Goal: Task Accomplishment & Management: Complete application form

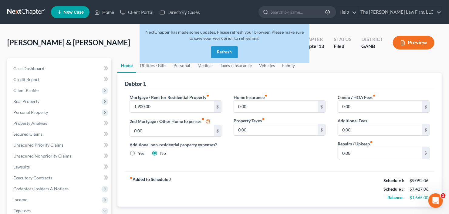
click at [219, 51] on button "Refresh" at bounding box center [224, 52] width 27 height 12
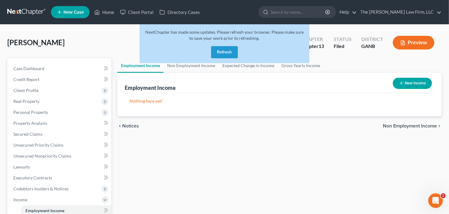
click at [220, 54] on button "Refresh" at bounding box center [224, 52] width 27 height 12
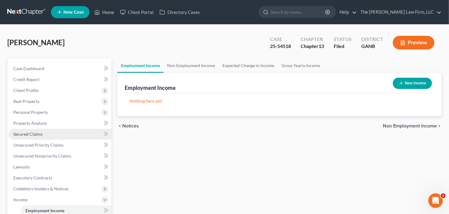
click at [22, 134] on span "Secured Claims" at bounding box center [27, 133] width 29 height 5
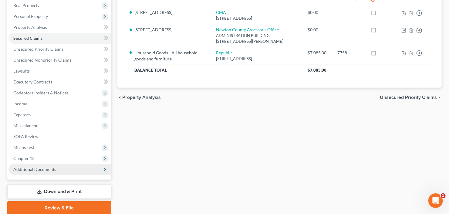
scroll to position [118, 0]
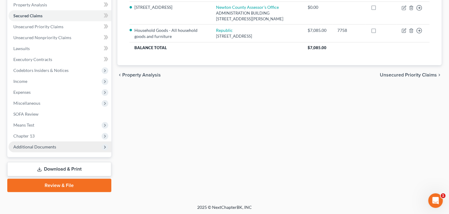
click at [43, 146] on span "Additional Documents" at bounding box center [34, 146] width 43 height 5
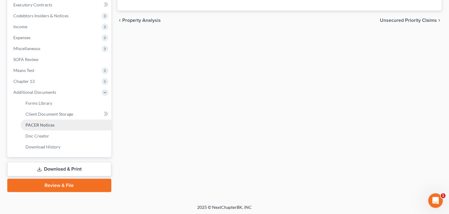
click at [42, 128] on link "PACER Notices" at bounding box center [66, 124] width 91 height 11
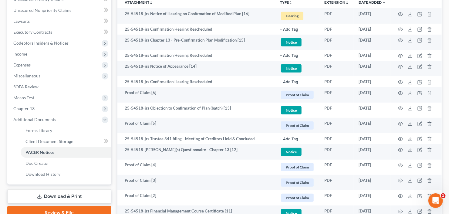
scroll to position [376, 0]
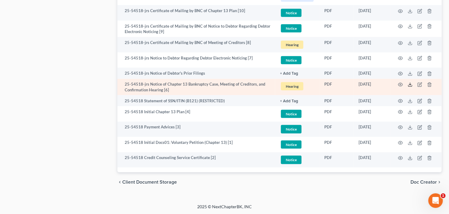
click at [412, 84] on icon at bounding box center [410, 84] width 5 height 5
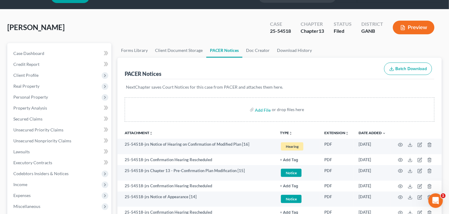
scroll to position [0, 0]
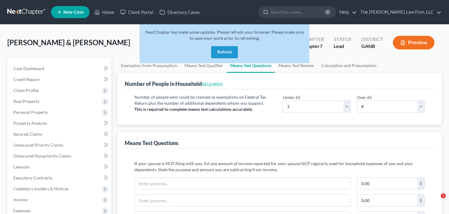
select select "2"
select select "0"
select select "60"
select select "1"
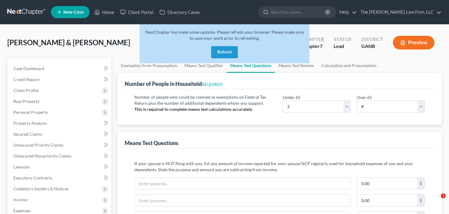
select select "60"
select select "1"
select select "60"
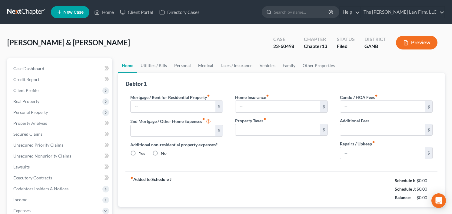
type input "1,900.00"
type input "0.00"
radio input "true"
type input "0.00"
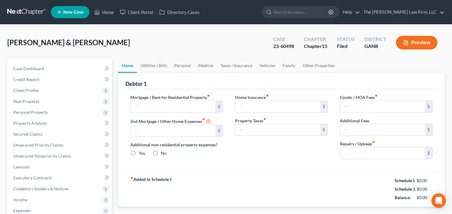
type input "0.00"
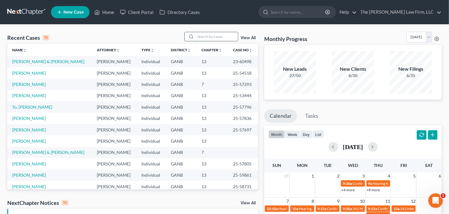
drag, startPoint x: 214, startPoint y: 39, endPoint x: 211, endPoint y: 40, distance: 3.3
click at [214, 39] on input "search" at bounding box center [216, 36] width 42 height 9
type input "[PERSON_NAME]"
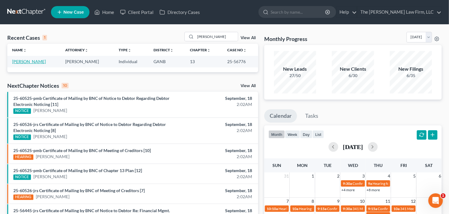
click at [21, 59] on link "[PERSON_NAME]" at bounding box center [29, 61] width 34 height 5
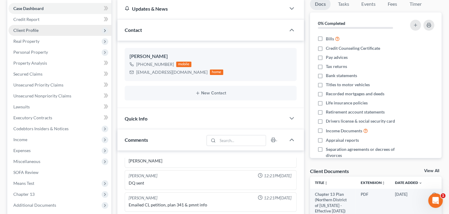
scroll to position [49, 0]
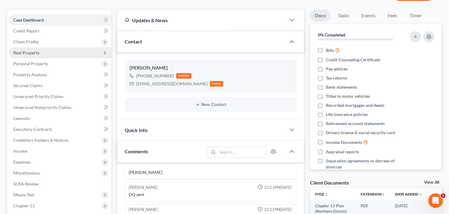
click at [50, 51] on span "Real Property" at bounding box center [59, 52] width 103 height 11
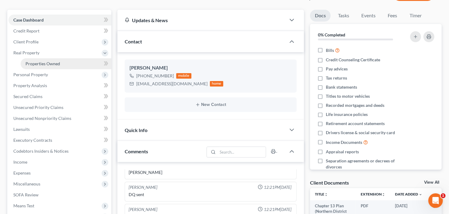
click at [53, 61] on span "Properties Owned" at bounding box center [42, 63] width 35 height 5
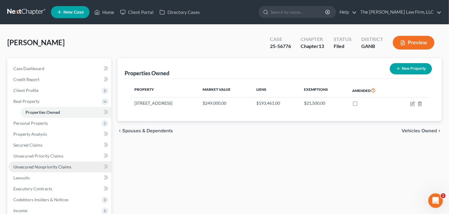
click at [41, 164] on span "Unsecured Nonpriority Claims" at bounding box center [42, 166] width 58 height 5
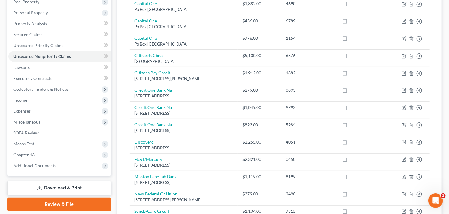
scroll to position [170, 0]
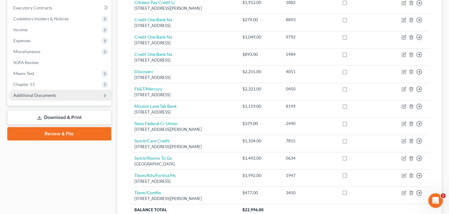
click at [27, 92] on span "Additional Documents" at bounding box center [34, 94] width 43 height 5
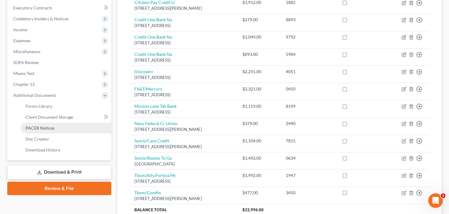
drag, startPoint x: 38, startPoint y: 127, endPoint x: 48, endPoint y: 126, distance: 9.8
click at [38, 127] on span "PACER Notices" at bounding box center [39, 127] width 29 height 5
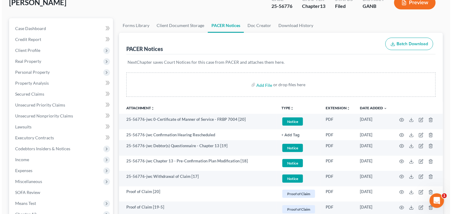
scroll to position [49, 0]
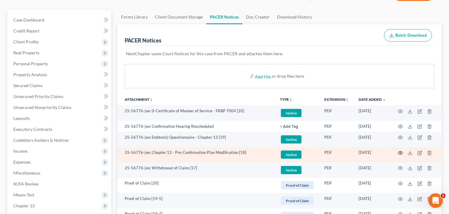
click at [398, 151] on icon "button" at bounding box center [400, 152] width 5 height 5
